Goal: Transaction & Acquisition: Purchase product/service

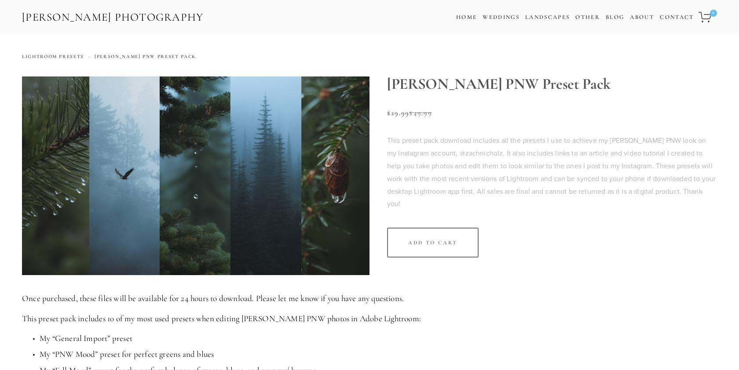
click at [550, 4] on div "Zach Nichols Photography Cart 0 Home Weddings Information & Pricing Wedding Por…" at bounding box center [369, 17] width 739 height 34
click at [457, 237] on div "Add To Cart" at bounding box center [432, 243] width 91 height 30
click at [567, 16] on icon "One item in cart" at bounding box center [705, 16] width 14 height 11
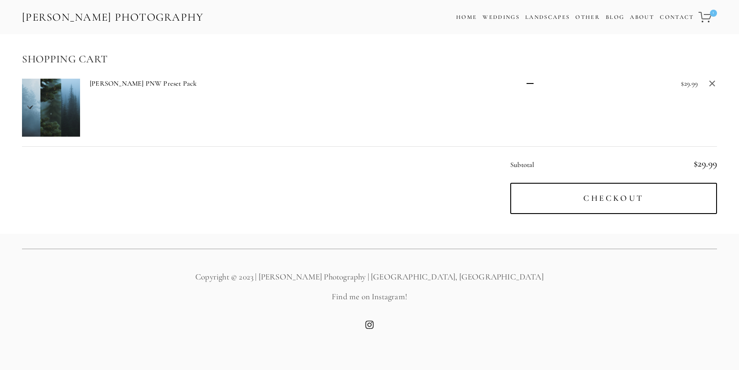
click at [370, 322] on use "Instagram" at bounding box center [370, 325] width 18 height 18
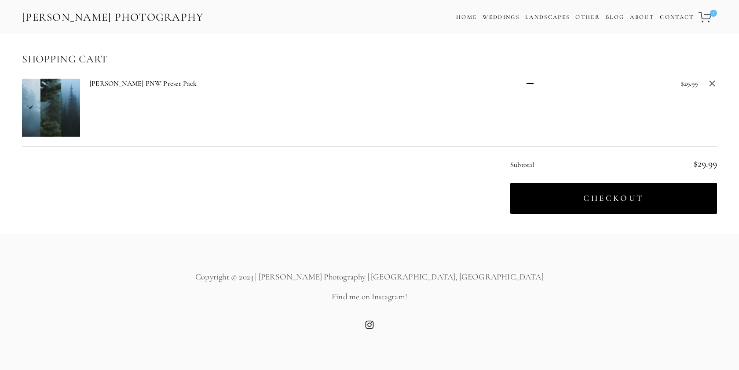
click at [567, 198] on button "Checkout" at bounding box center [613, 198] width 207 height 31
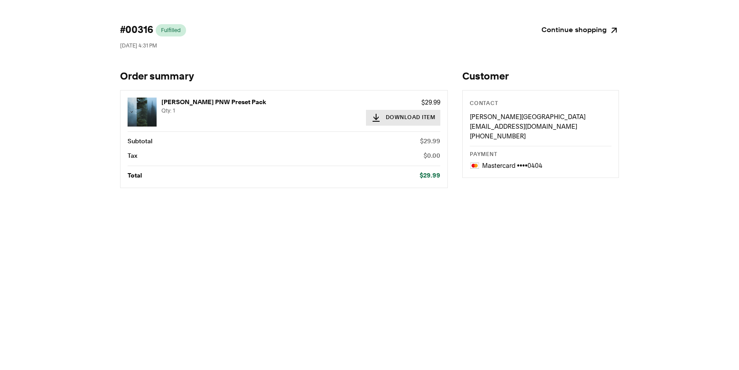
click at [412, 120] on button "Download Item" at bounding box center [403, 118] width 75 height 16
